Goal: Answer question/provide support

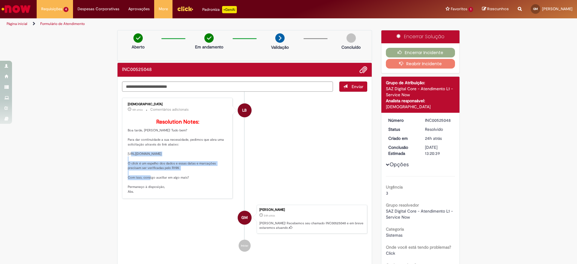
drag, startPoint x: 179, startPoint y: 172, endPoint x: 125, endPoint y: 165, distance: 54.4
click at [128, 165] on p "Resolution Notes: Boa tarde, [PERSON_NAME]! Tudo bem? Para dar continuidade a s…" at bounding box center [178, 156] width 100 height 75
copy p "[URL][DOMAIN_NAME]"
click at [265, 88] on textarea "Digite sua mensagem aqui..." at bounding box center [227, 86] width 211 height 10
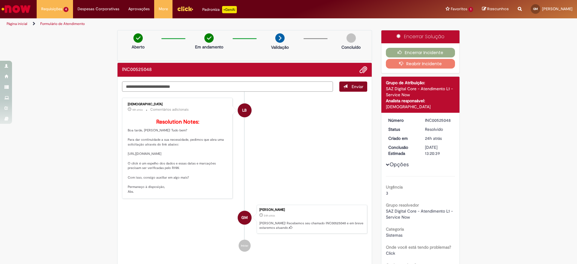
type textarea "**********"
click at [357, 88] on span "Enviar" at bounding box center [358, 86] width 12 height 5
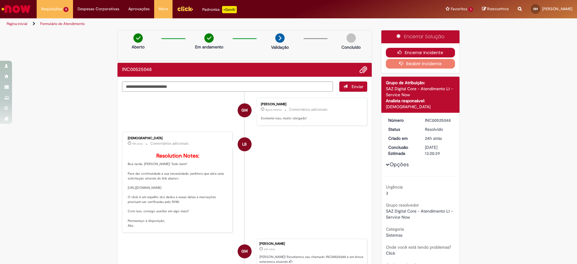
click at [425, 52] on button "Encerrar Incidente" at bounding box center [420, 53] width 69 height 10
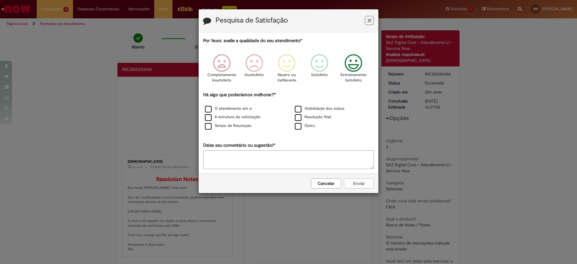
click at [357, 66] on icon "Feedback" at bounding box center [353, 63] width 23 height 18
click at [211, 108] on label "O atendimento em si" at bounding box center [228, 109] width 47 height 6
click at [298, 107] on label "Visibilidade dos status" at bounding box center [320, 109] width 50 height 6
click at [372, 182] on button "Enviar" at bounding box center [359, 183] width 30 height 10
